Goal: Find specific page/section: Find specific page/section

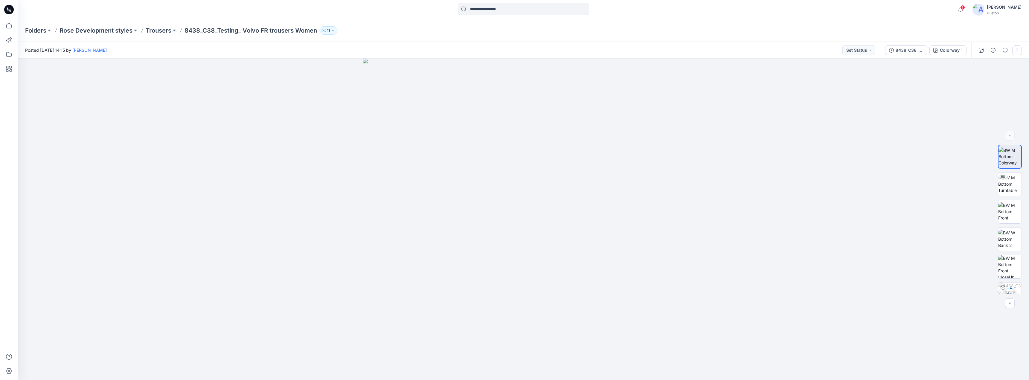
click at [1018, 49] on button "button" at bounding box center [1017, 50] width 10 height 10
click at [905, 47] on div "8438_C38_Testing_ Volvo FR trousers Women" at bounding box center [909, 50] width 28 height 7
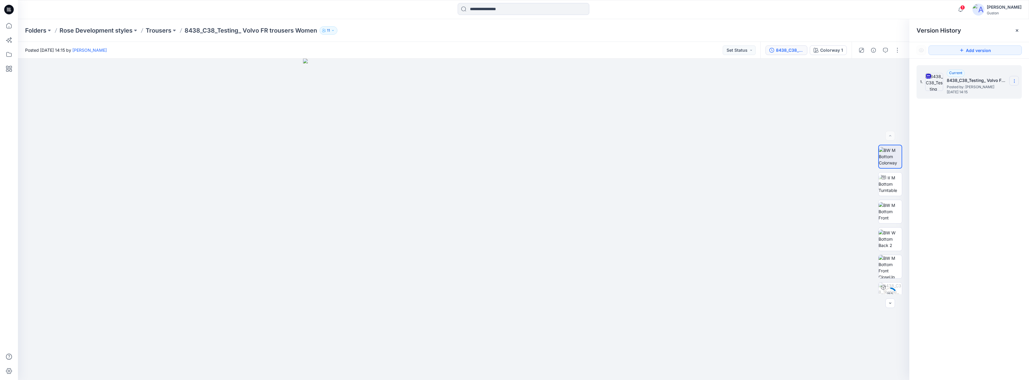
click at [1012, 79] on icon at bounding box center [1014, 81] width 5 height 5
drag, startPoint x: 964, startPoint y: 156, endPoint x: 920, endPoint y: 147, distance: 44.6
click at [963, 157] on div "1. Current 8438_C38_Testing_ Volvo FR trousers Women Posted by: Tharindu [PERSO…" at bounding box center [969, 224] width 120 height 330
click at [1016, 80] on icon at bounding box center [1014, 81] width 5 height 5
click at [158, 31] on p "Trousers" at bounding box center [159, 30] width 26 height 8
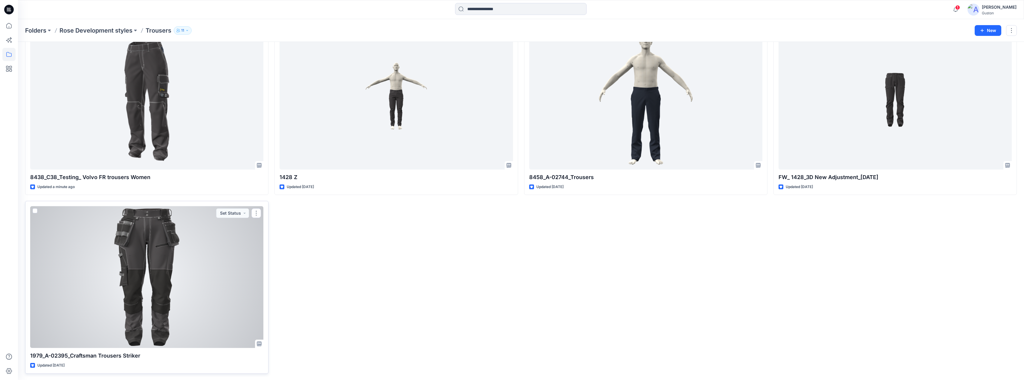
scroll to position [45, 0]
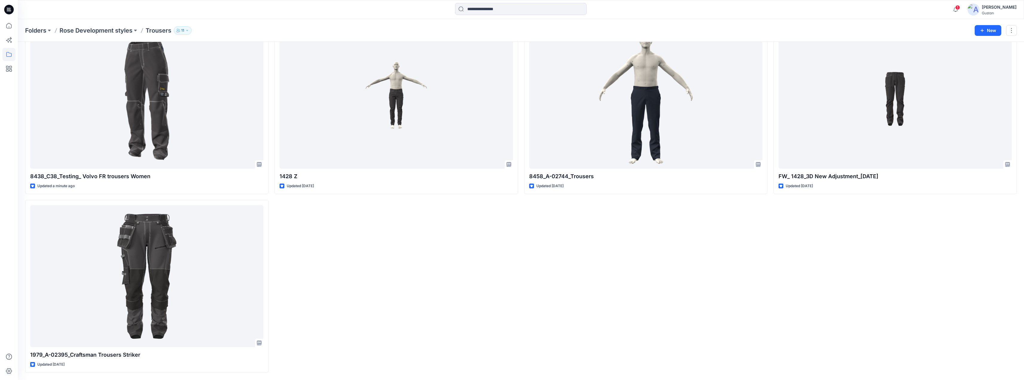
drag, startPoint x: 706, startPoint y: 275, endPoint x: 691, endPoint y: 305, distance: 34.1
click at [705, 278] on div "8458_A-02744_Trousers Updated [DATE]" at bounding box center [645, 197] width 243 height 351
